Goal: Task Accomplishment & Management: Manage account settings

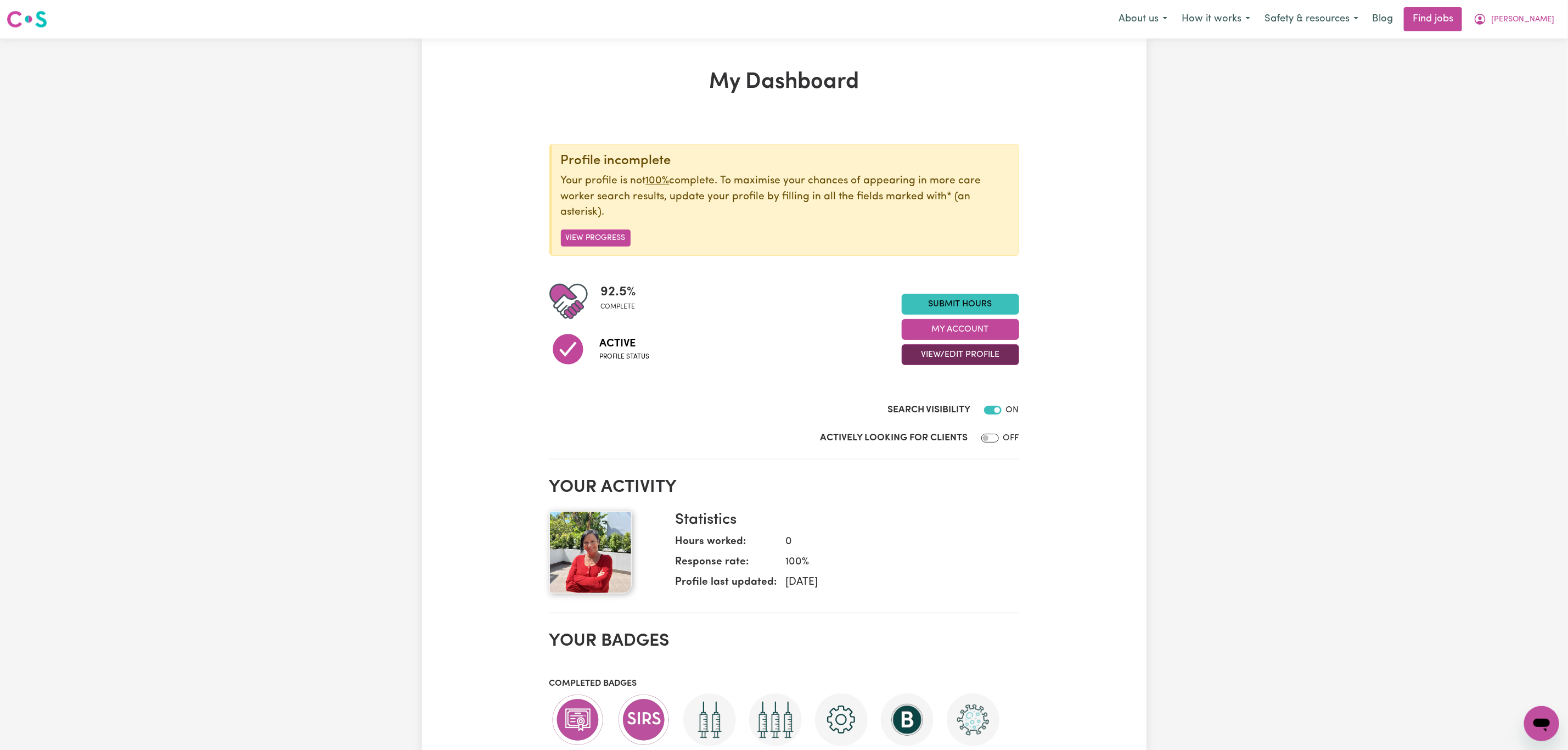
click at [996, 353] on button "View/Edit Profile" at bounding box center [960, 354] width 117 height 21
click at [954, 407] on link "Edit Profile" at bounding box center [953, 404] width 103 height 22
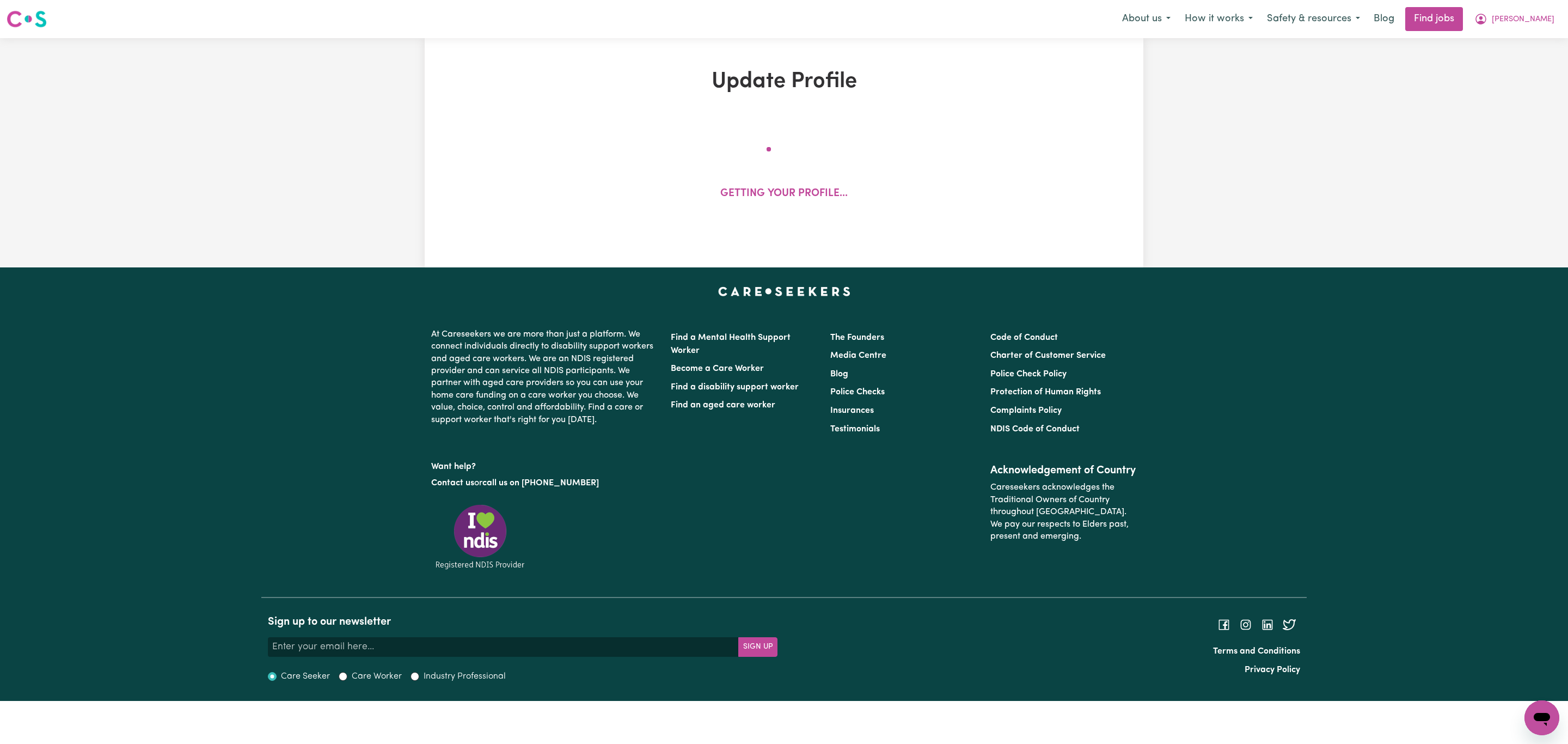
select select "female"
select select "Australian Citizen"
select select "Studying a healthcare related degree or qualification"
select select "67"
select select "95"
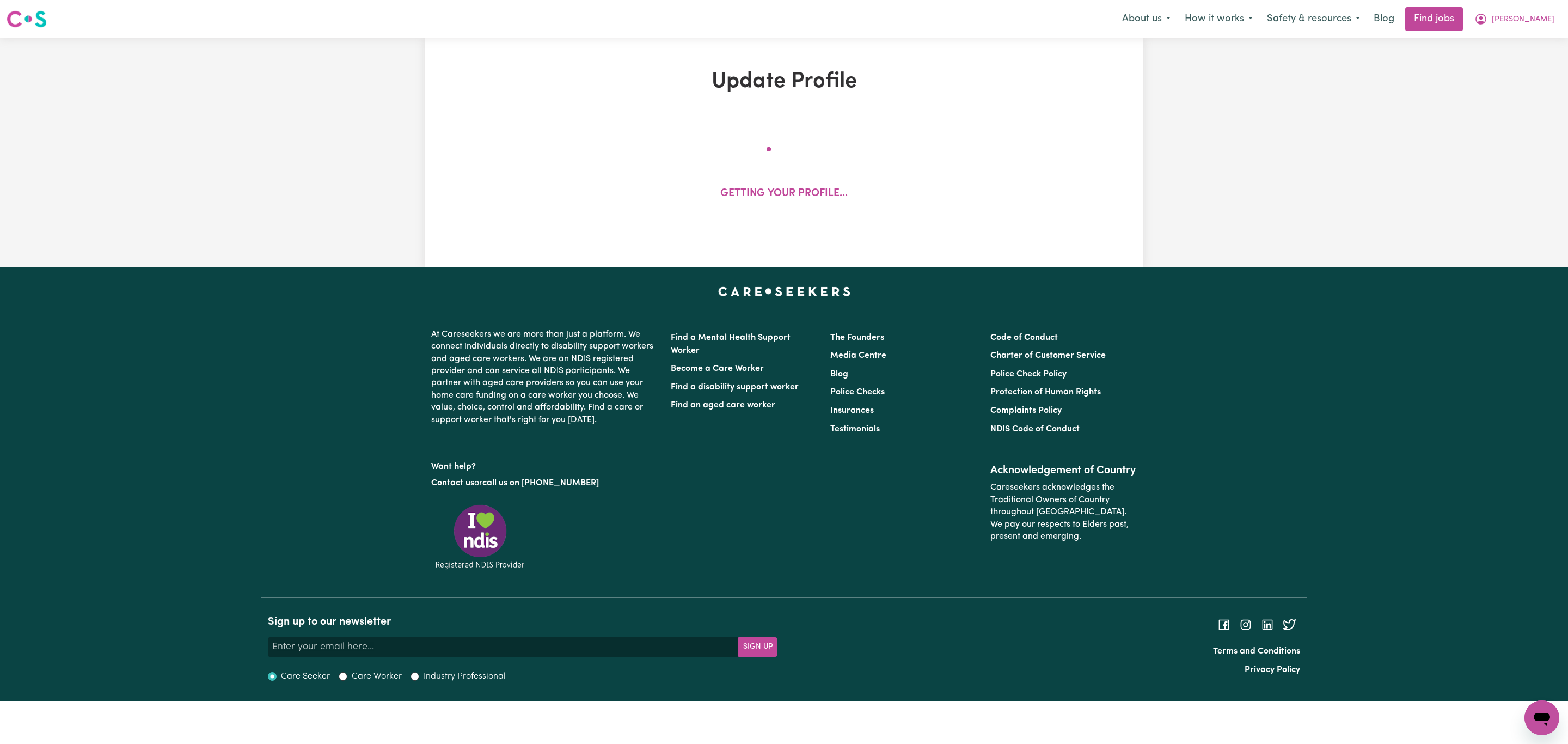
select select "120"
select select "150"
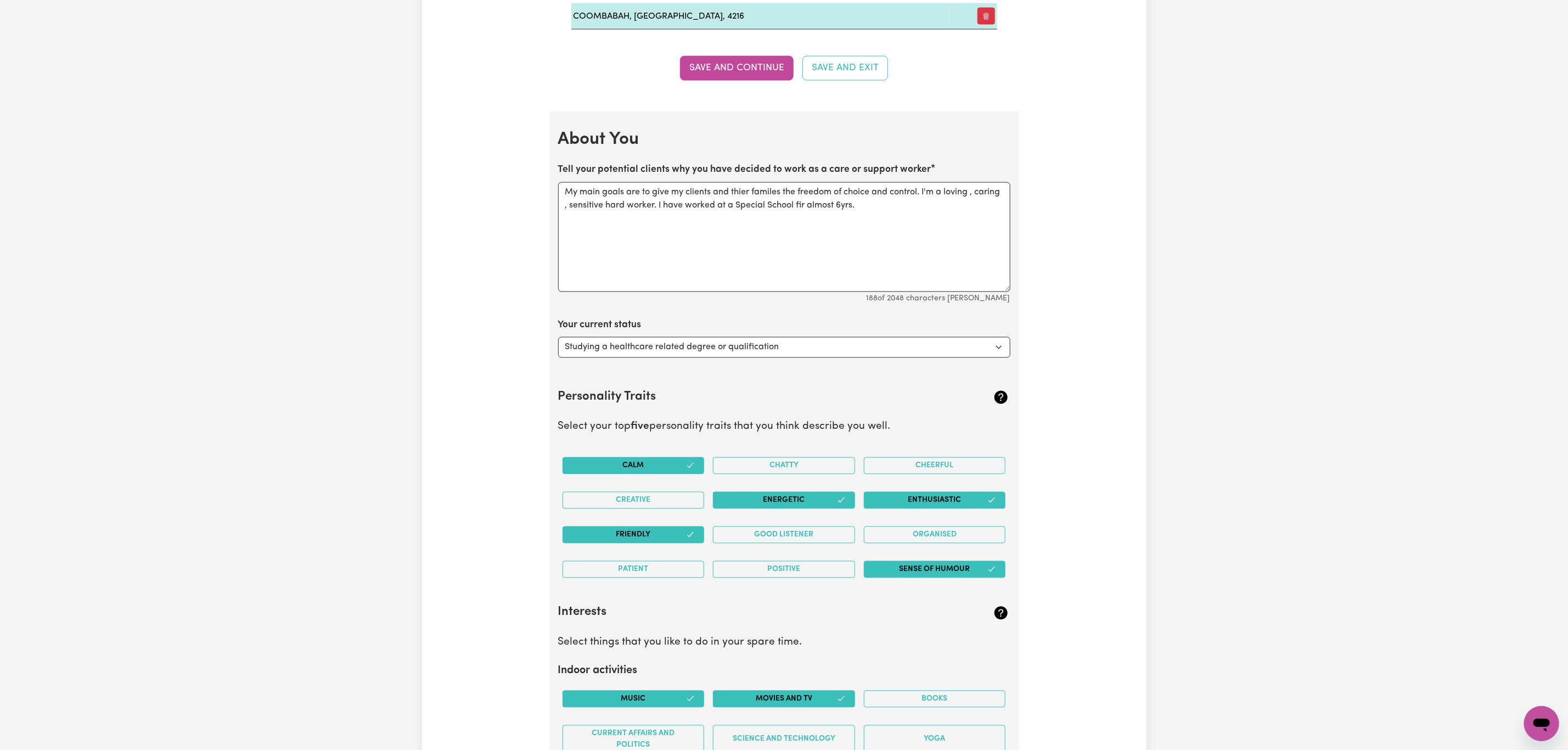
scroll to position [1400, 0]
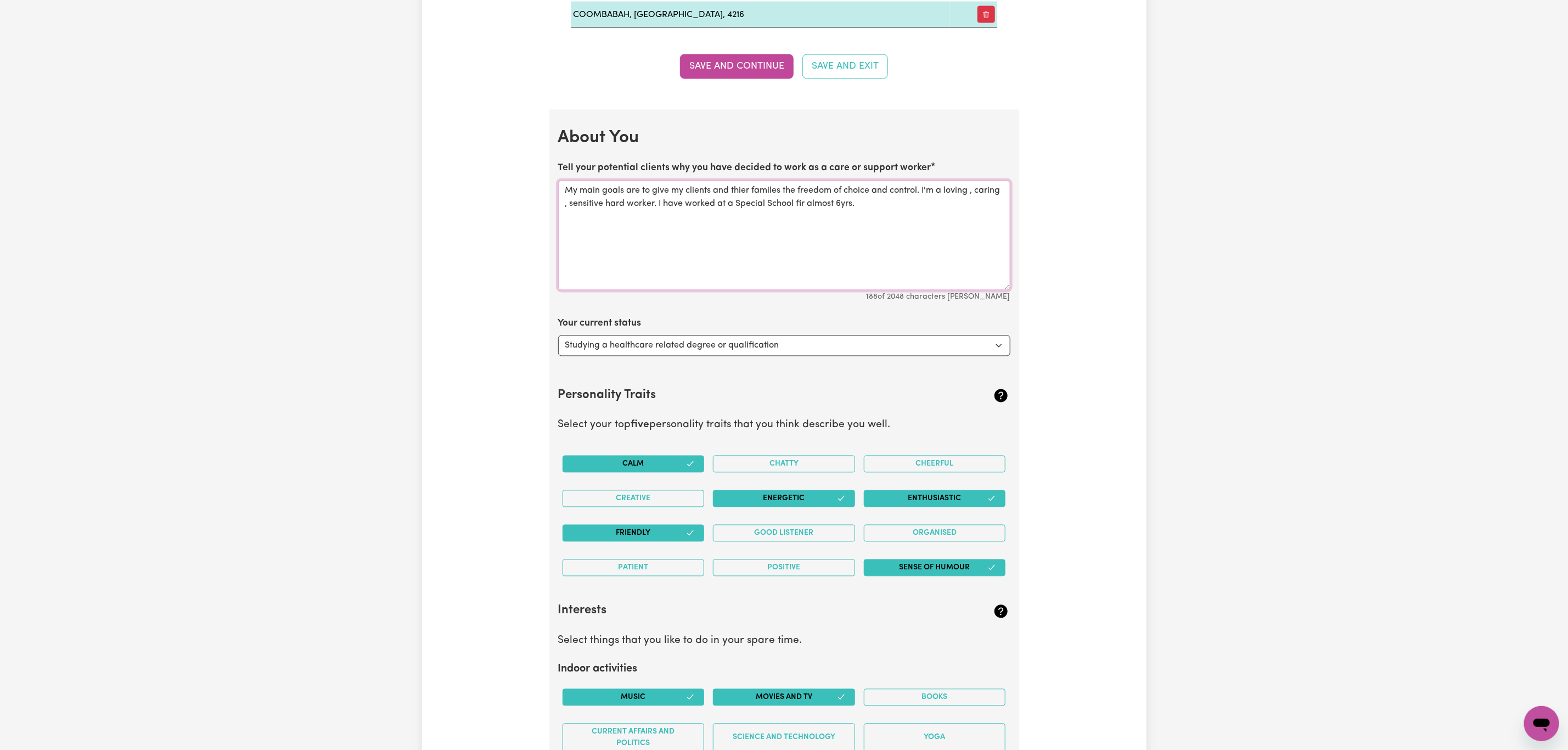
click at [802, 216] on textarea "My main goals are to give my clients and thier familes the freedom of choice an…" at bounding box center [784, 235] width 452 height 110
click at [594, 211] on textarea "My main goals are to give my clients and their families the freedom of choice a…" at bounding box center [784, 235] width 452 height 110
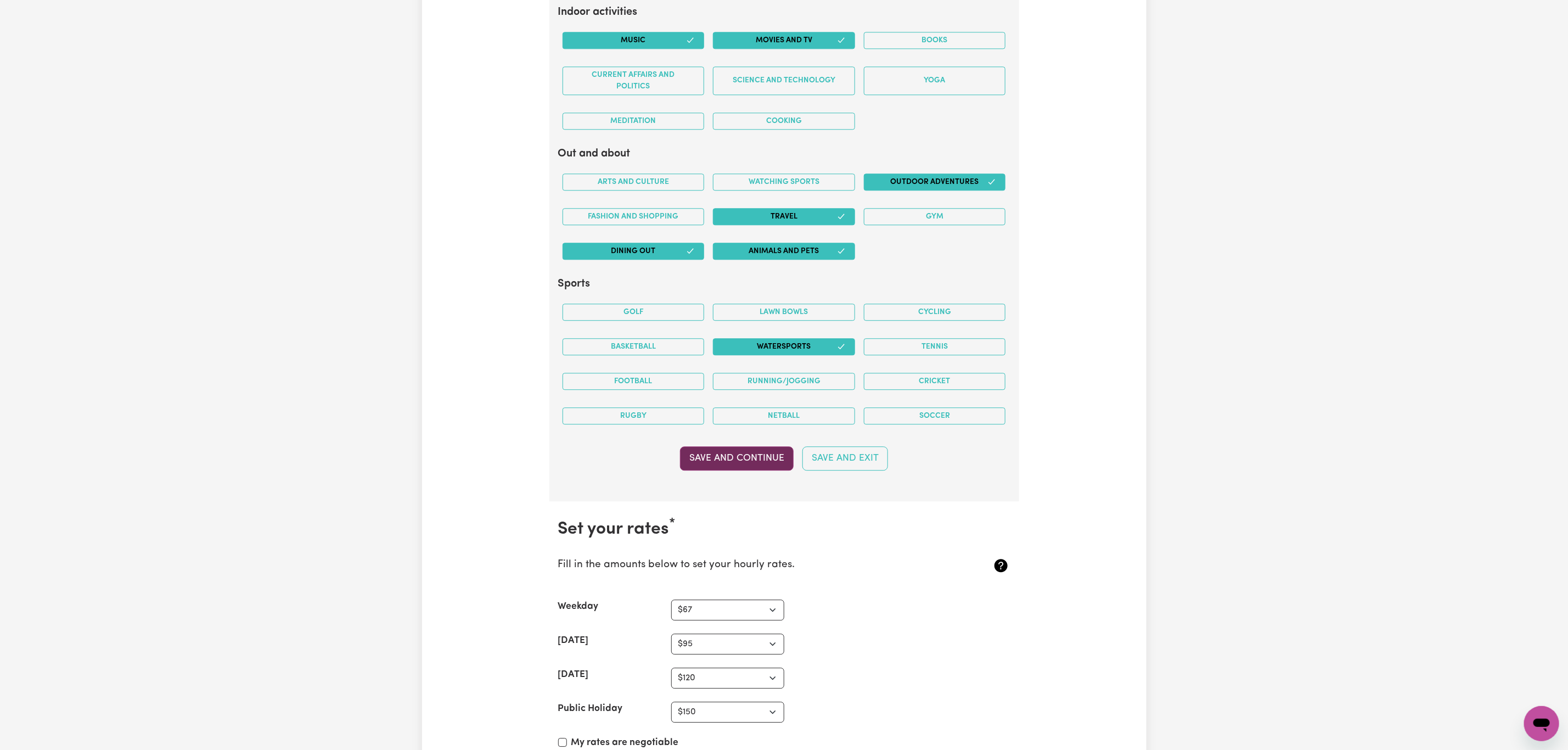
scroll to position [2059, 0]
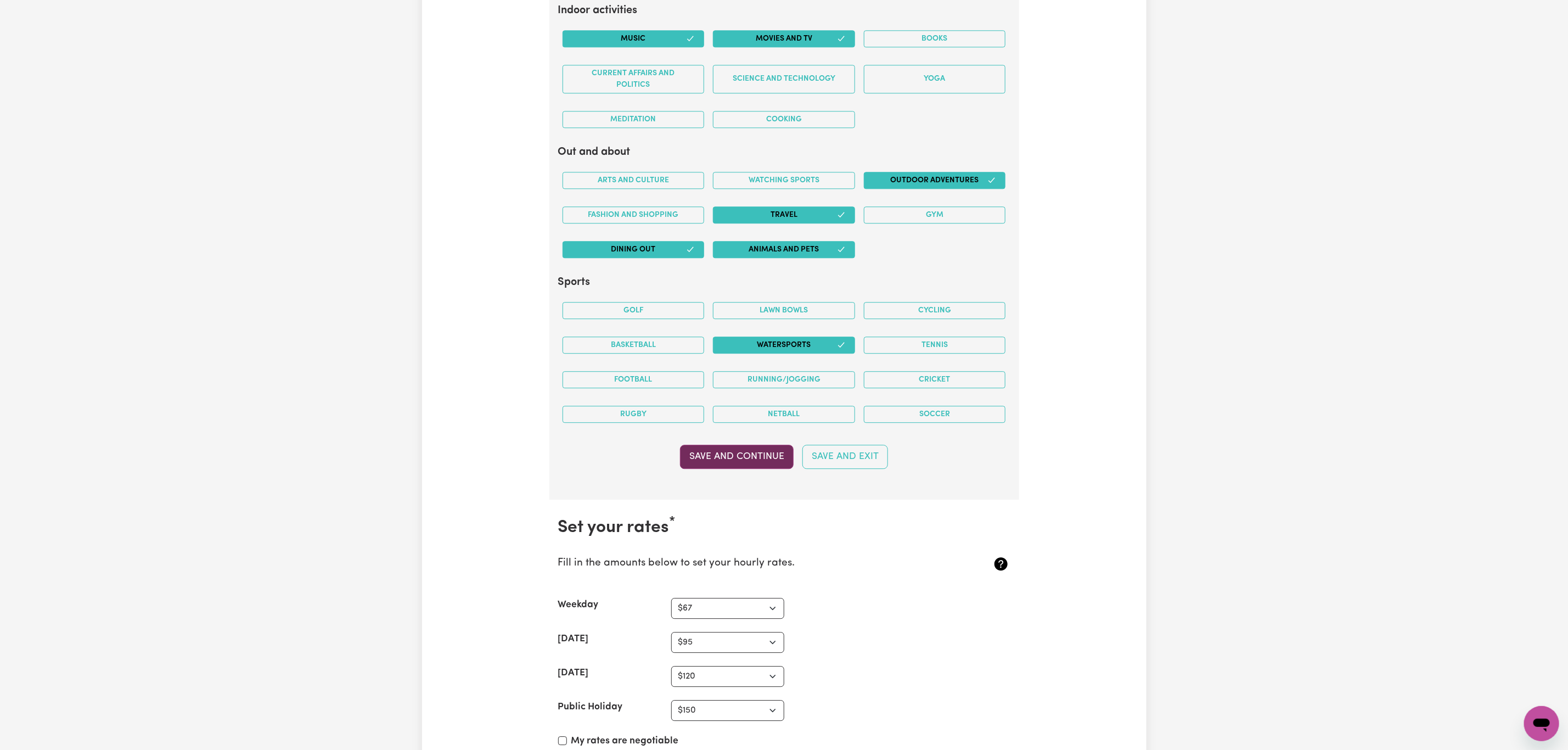
type textarea "My main goals are to give my clients and their families the freedom of choice a…"
click at [755, 469] on button "Save and Continue" at bounding box center [736, 457] width 114 height 24
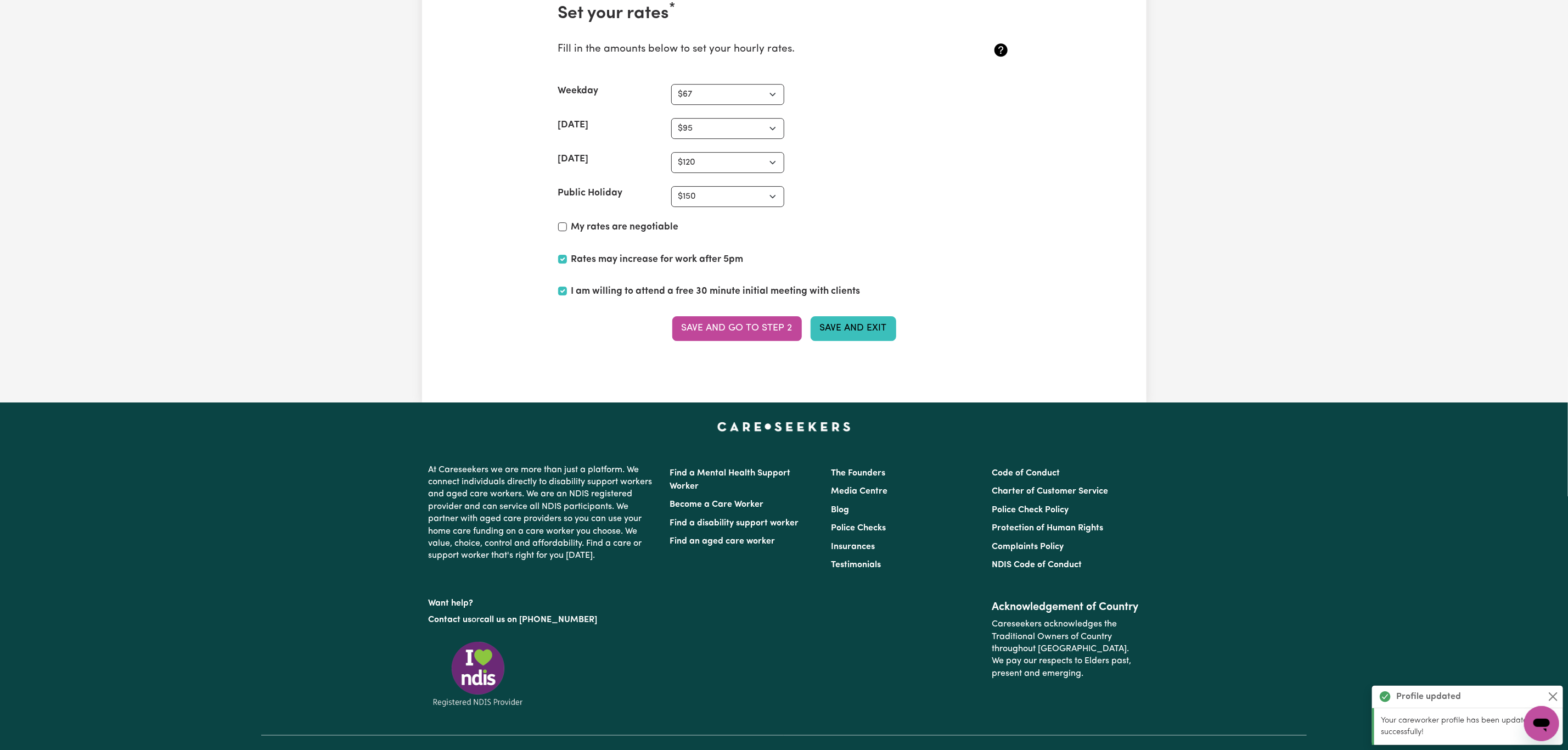
click at [863, 340] on button "Save and Exit" at bounding box center [853, 328] width 86 height 24
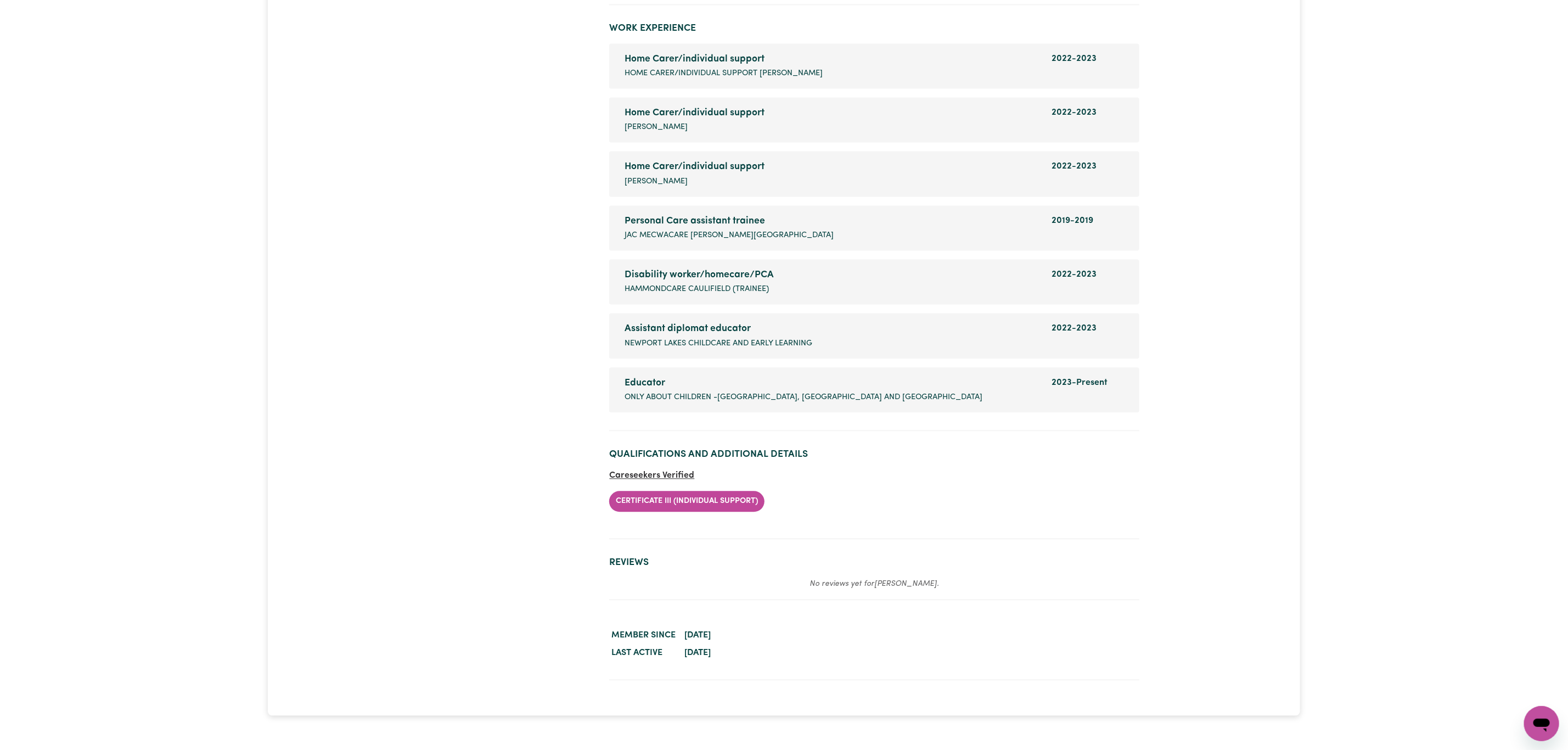
scroll to position [1153, 0]
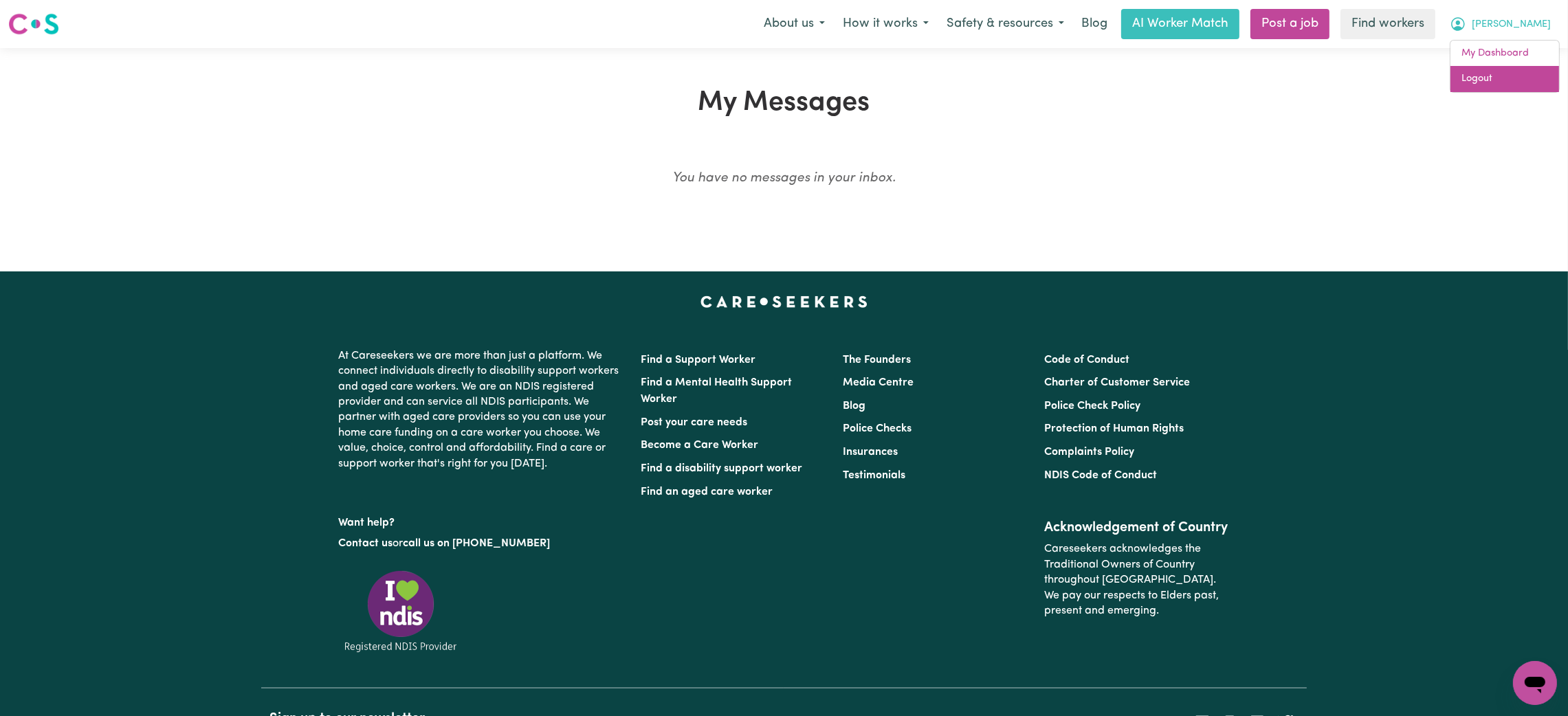
click at [1504, 75] on link "Logout" at bounding box center [1504, 79] width 109 height 26
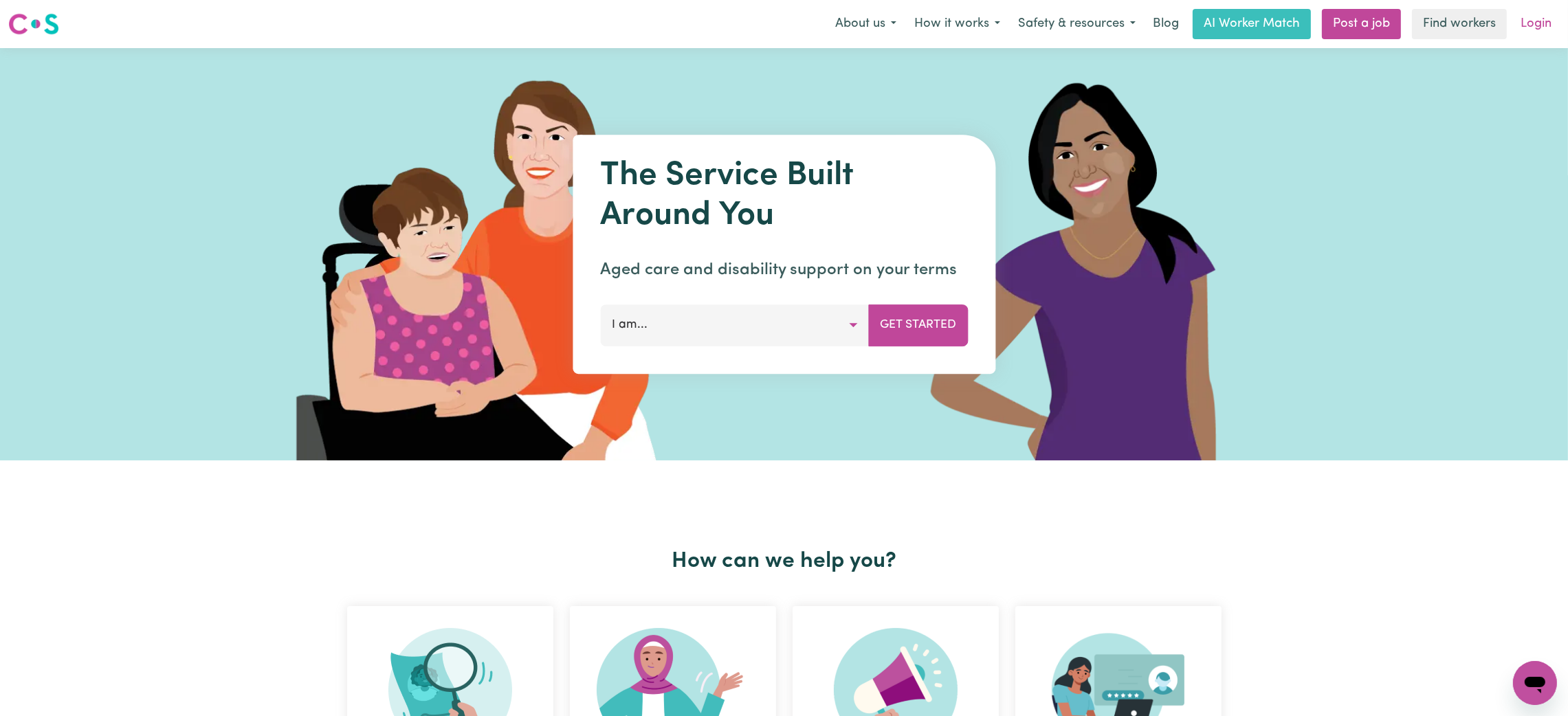
click at [1529, 30] on link "Login" at bounding box center [1535, 24] width 48 height 30
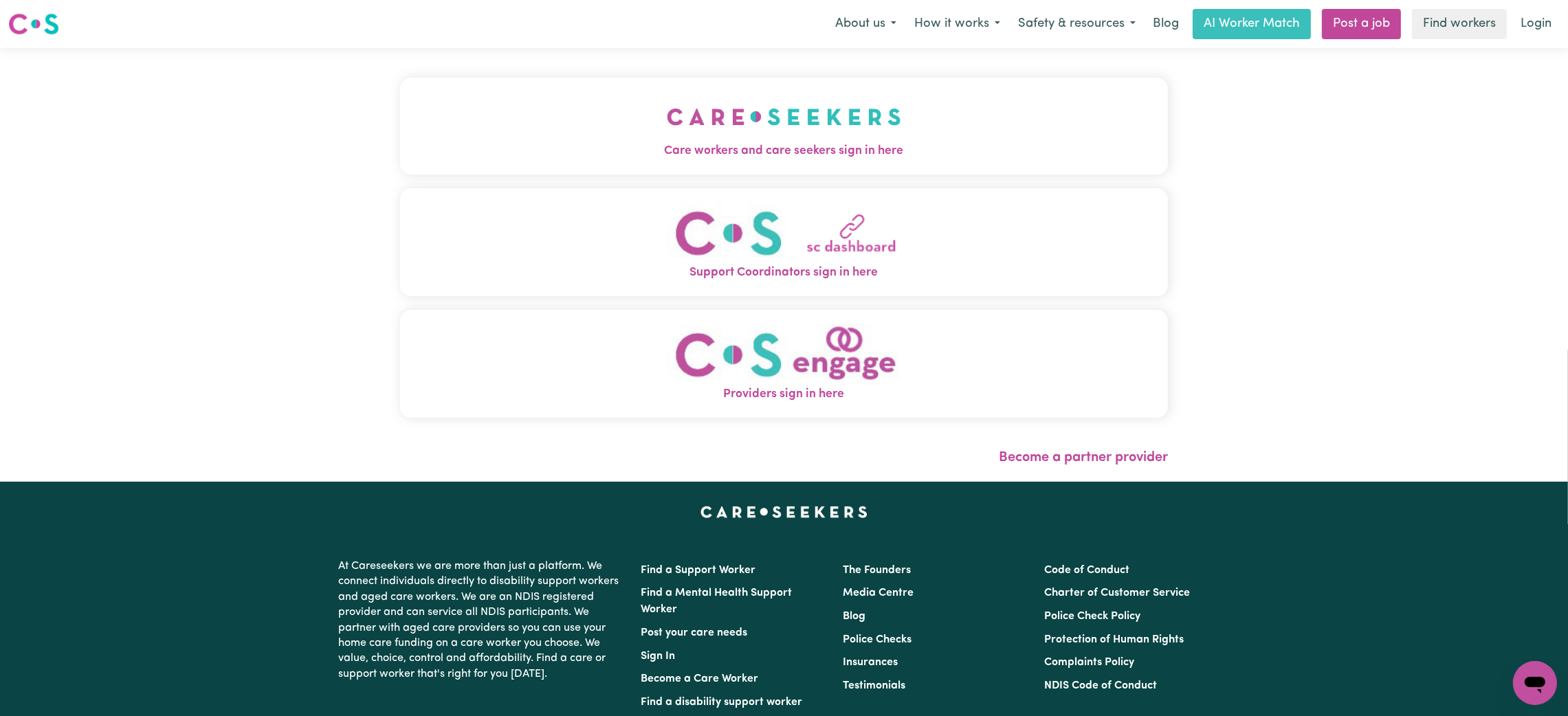
click at [609, 129] on button "Care workers and care seekers sign in here" at bounding box center [784, 125] width 767 height 96
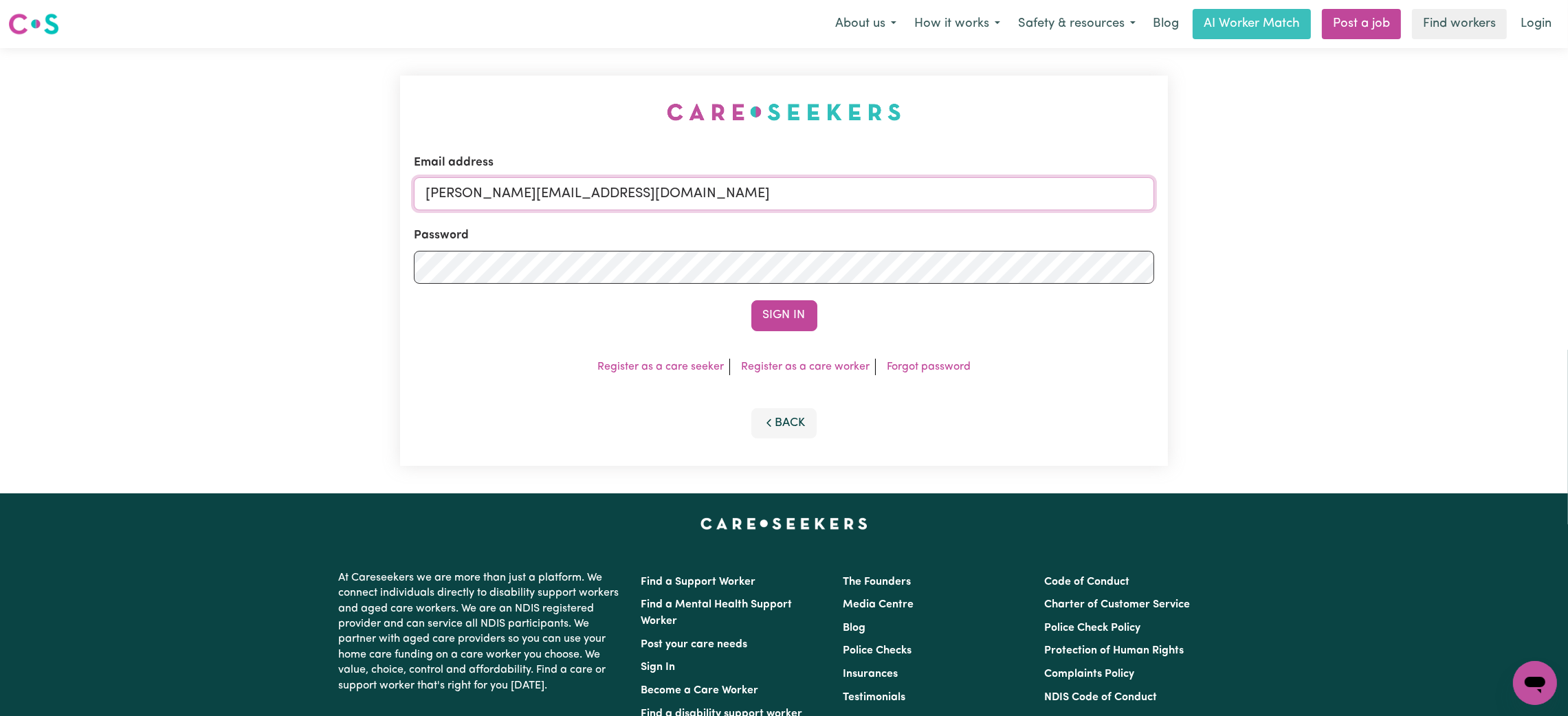
click at [690, 206] on input "[PERSON_NAME][EMAIL_ADDRESS][DOMAIN_NAME]" at bounding box center [784, 194] width 740 height 33
drag, startPoint x: 500, startPoint y: 186, endPoint x: 881, endPoint y: 241, distance: 384.9
click at [893, 218] on form "Email address [EMAIL_ADDRESS][PERSON_NAME][DOMAIN_NAME] Password Sign In" at bounding box center [784, 242] width 740 height 177
type input "superuser~[EMAIL_ADDRESS][DOMAIN_NAME]"
click at [798, 316] on button "Sign In" at bounding box center [784, 315] width 66 height 30
